Goal: Complete application form

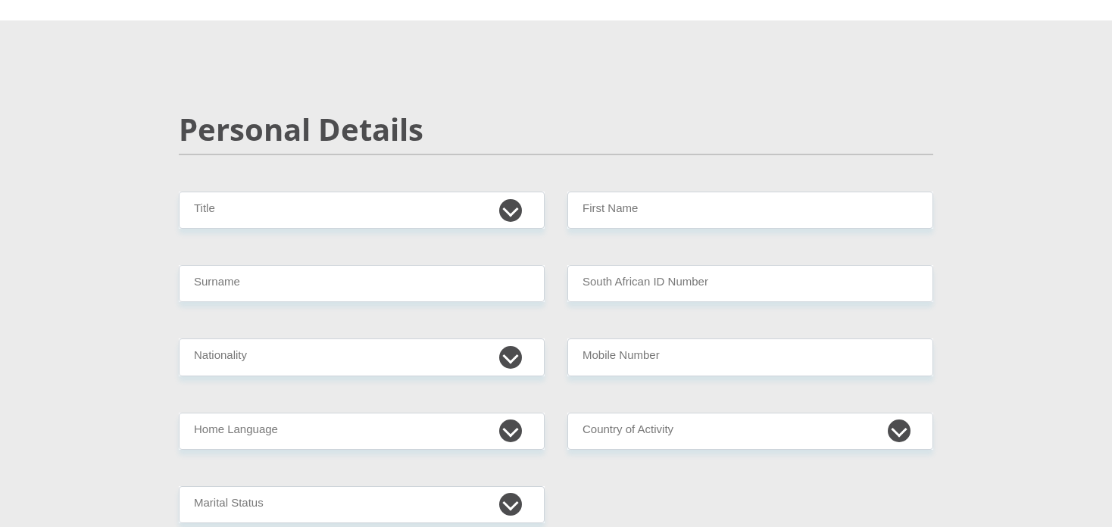
scroll to position [151, 0]
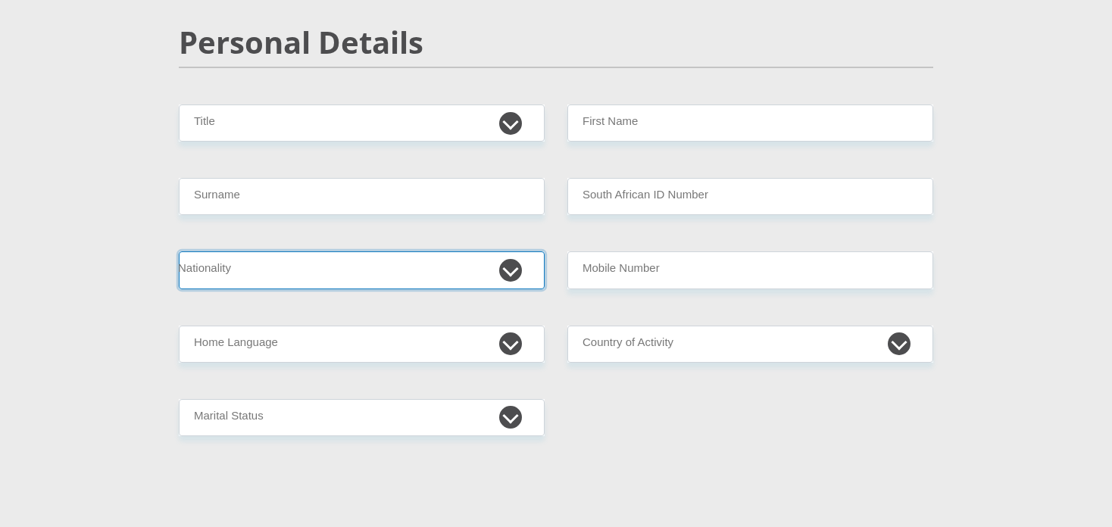
click at [469, 258] on select "[GEOGRAPHIC_DATA] [GEOGRAPHIC_DATA] [GEOGRAPHIC_DATA] [GEOGRAPHIC_DATA] [GEOGRA…" at bounding box center [362, 269] width 366 height 37
select select "ZAF"
click at [179, 251] on select "[GEOGRAPHIC_DATA] [GEOGRAPHIC_DATA] [GEOGRAPHIC_DATA] [GEOGRAPHIC_DATA] [GEOGRA…" at bounding box center [362, 269] width 366 height 37
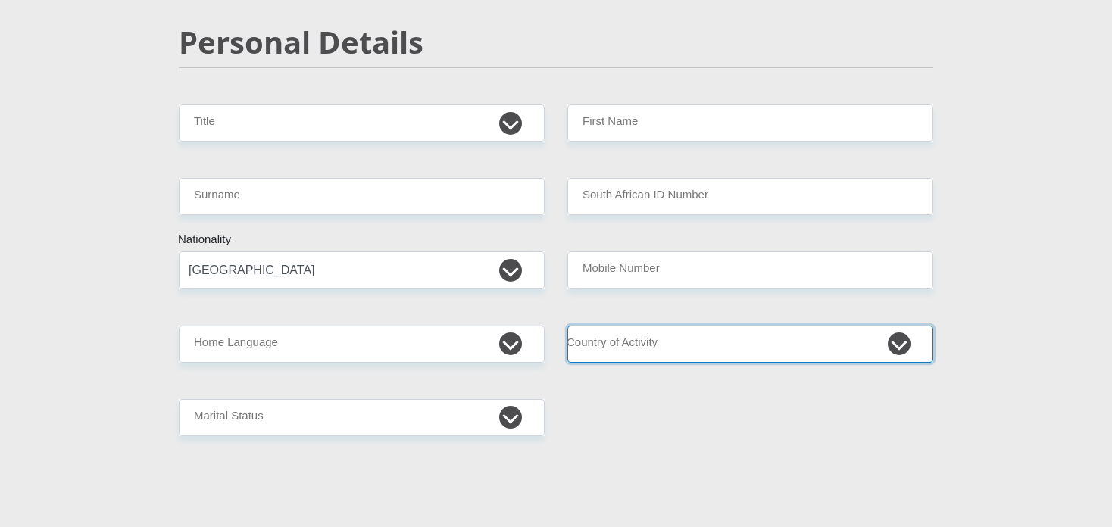
click at [750, 340] on select "[GEOGRAPHIC_DATA] [GEOGRAPHIC_DATA] [GEOGRAPHIC_DATA] [GEOGRAPHIC_DATA] [GEOGRA…" at bounding box center [750, 344] width 366 height 37
select select "ZAF"
click at [567, 326] on select "[GEOGRAPHIC_DATA] [GEOGRAPHIC_DATA] [GEOGRAPHIC_DATA] [GEOGRAPHIC_DATA] [GEOGRA…" at bounding box center [750, 344] width 366 height 37
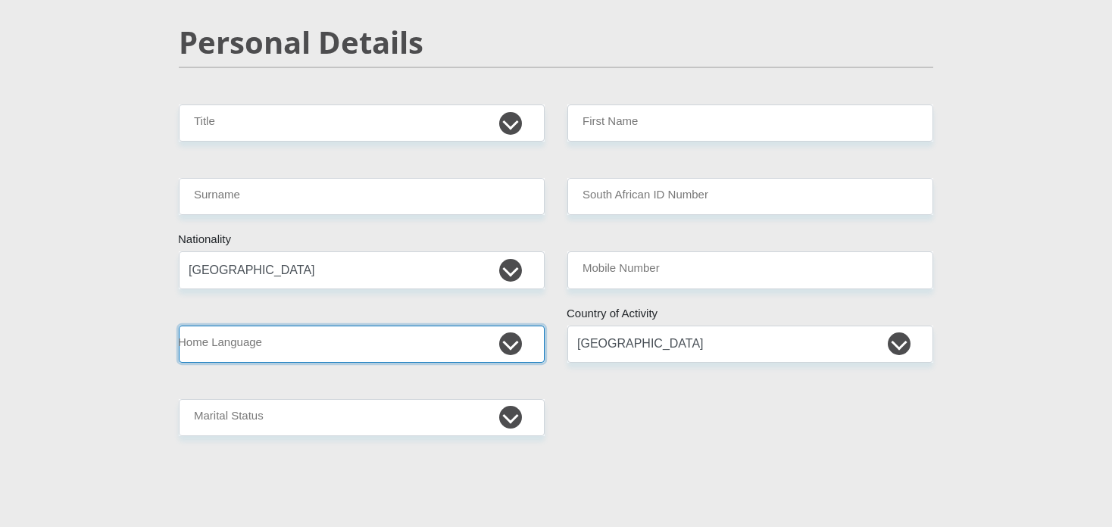
click at [392, 352] on select "Afrikaans English Sepedi South Ndebele Southern Sotho Swati Tsonga Tswana Venda…" at bounding box center [362, 344] width 366 height 37
select select "ssw"
click at [179, 326] on select "Afrikaans English Sepedi South Ndebele Southern Sotho Swati Tsonga Tswana Venda…" at bounding box center [362, 344] width 366 height 37
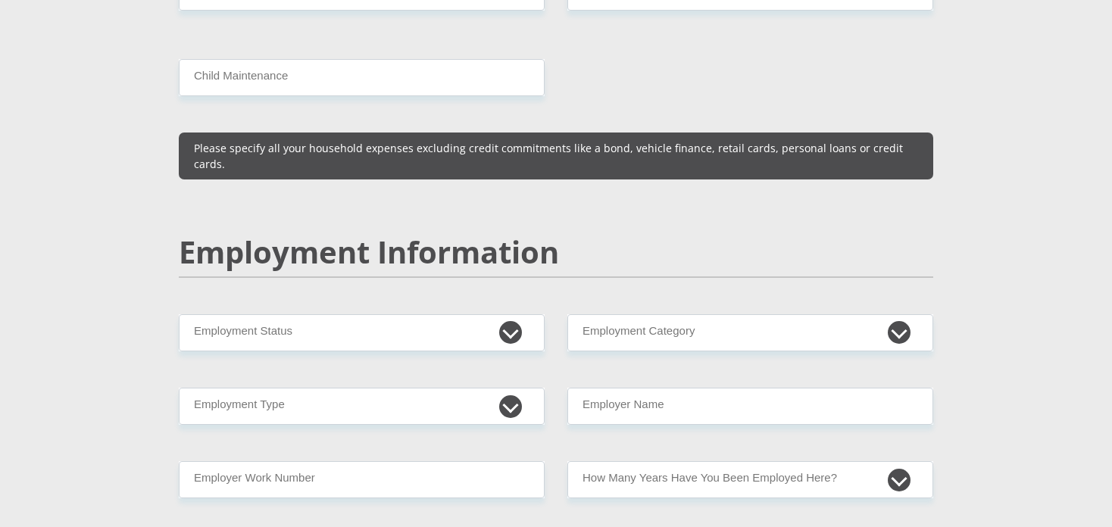
scroll to position [2120, 0]
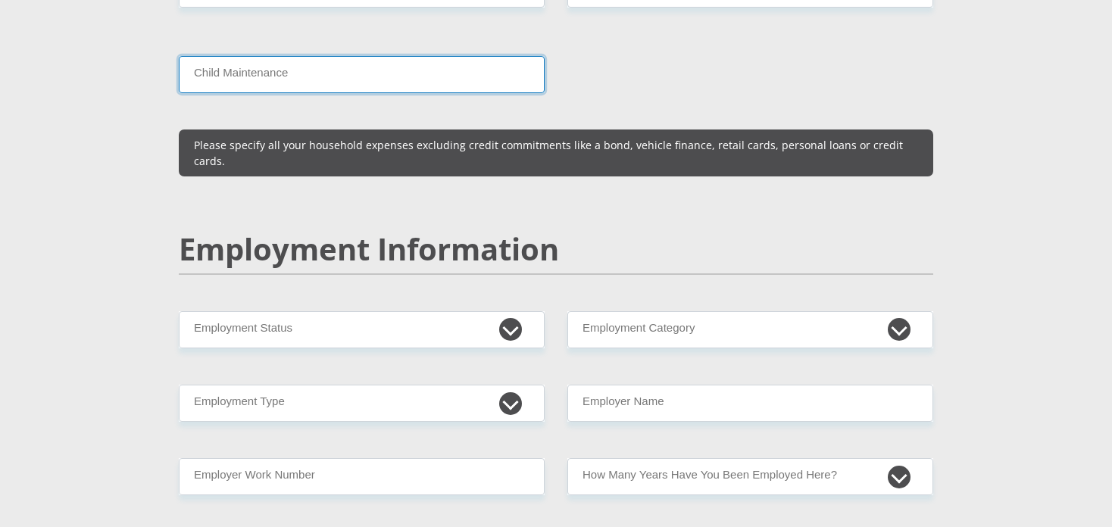
click at [408, 61] on input "Child Maintenance" at bounding box center [362, 74] width 366 height 37
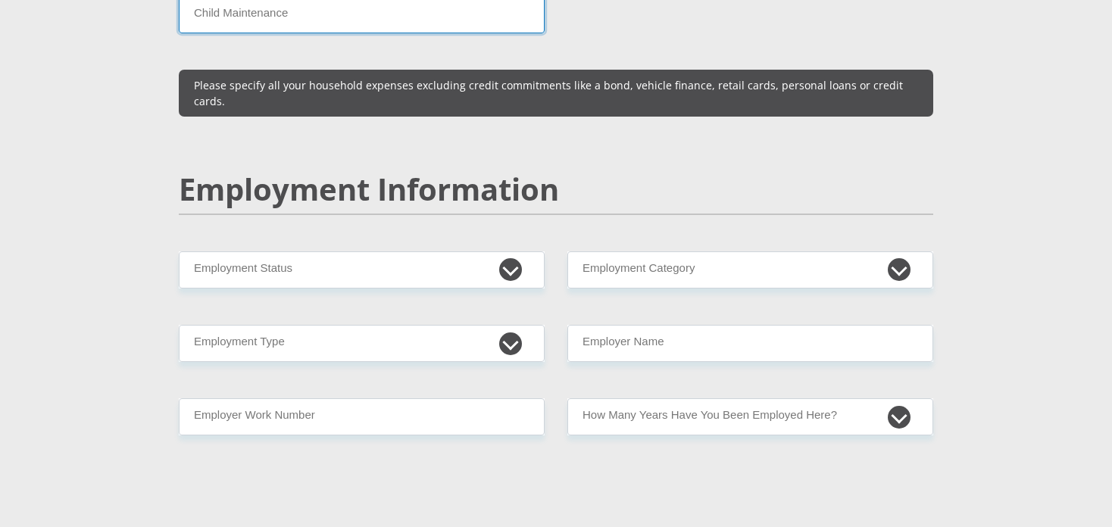
scroll to position [2272, 0]
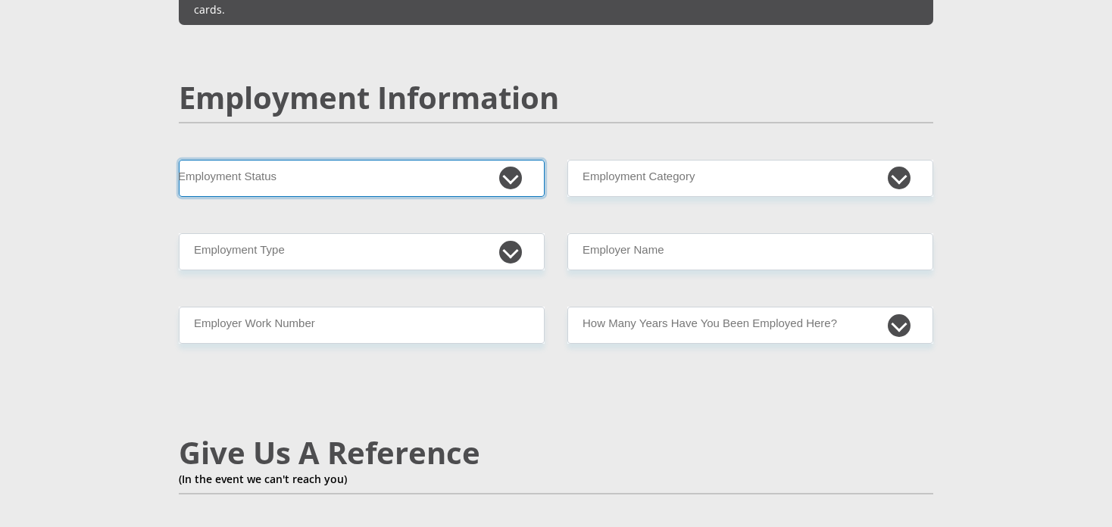
click at [462, 160] on select "Permanent/Full-time Part-time/Casual [DEMOGRAPHIC_DATA] Worker Self-Employed Ho…" at bounding box center [362, 178] width 366 height 37
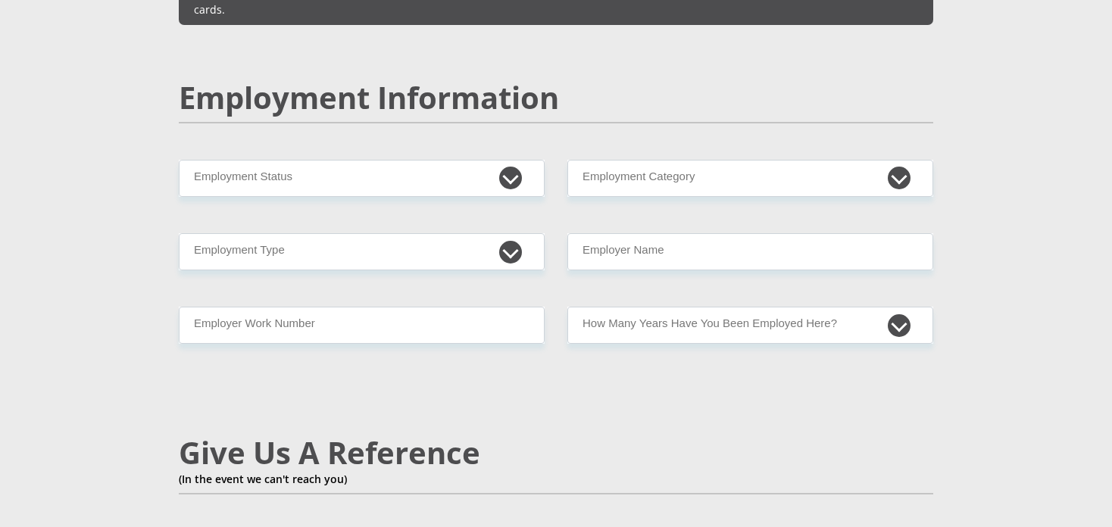
click at [619, 162] on div "Mr Ms Mrs Dr [PERSON_NAME] Title First Name Surname South African ID Number Ple…" at bounding box center [555, 144] width 777 height 4320
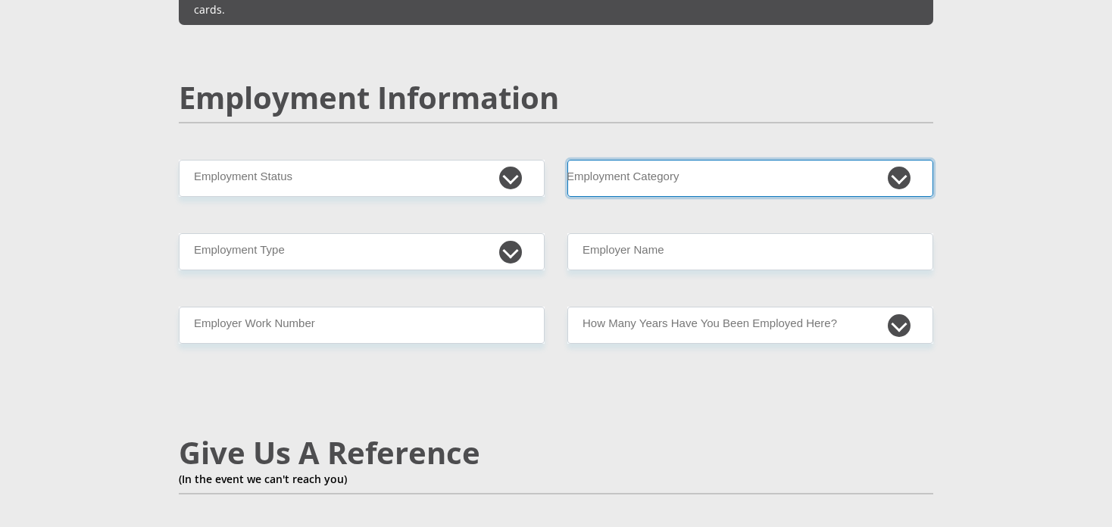
click at [616, 160] on select "AGRICULTURE ALCOHOL & TOBACCO CONSTRUCTION MATERIALS METALLURGY EQUIPMENT FOR R…" at bounding box center [750, 178] width 366 height 37
select select "53"
click at [567, 160] on select "AGRICULTURE ALCOHOL & TOBACCO CONSTRUCTION MATERIALS METALLURGY EQUIPMENT FOR R…" at bounding box center [750, 178] width 366 height 37
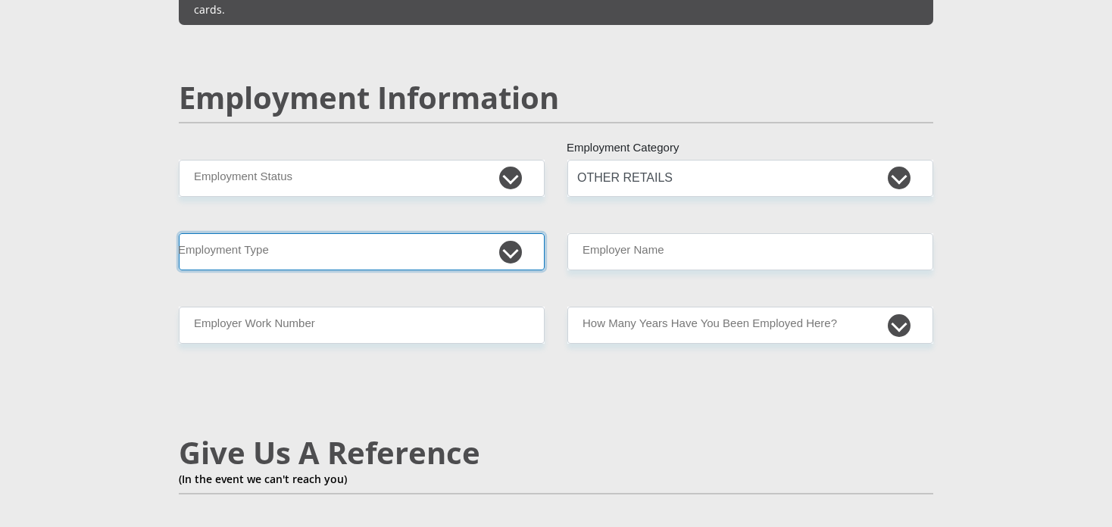
click at [476, 233] on select "College/Lecturer Craft Seller Creative Driver Executive Farmer Forces - Non Com…" at bounding box center [362, 251] width 366 height 37
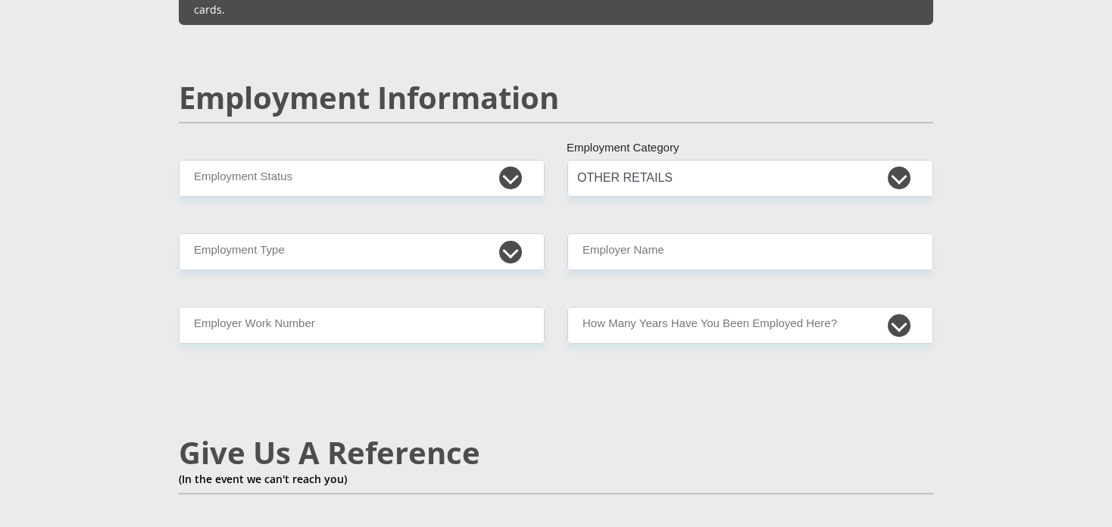
click at [644, 346] on div "Mr Ms Mrs Dr [PERSON_NAME] Title First Name Surname South African ID Number Ple…" at bounding box center [555, 144] width 777 height 4320
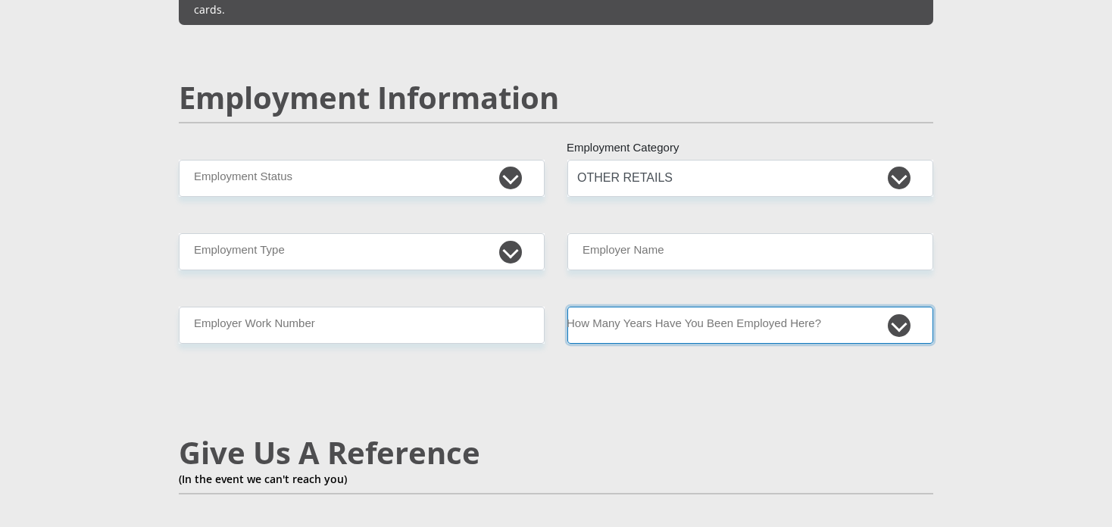
click at [626, 307] on select "less than 1 year 1-3 years 3-5 years 5+ years" at bounding box center [750, 325] width 366 height 37
